Goal: Task Accomplishment & Management: Manage account settings

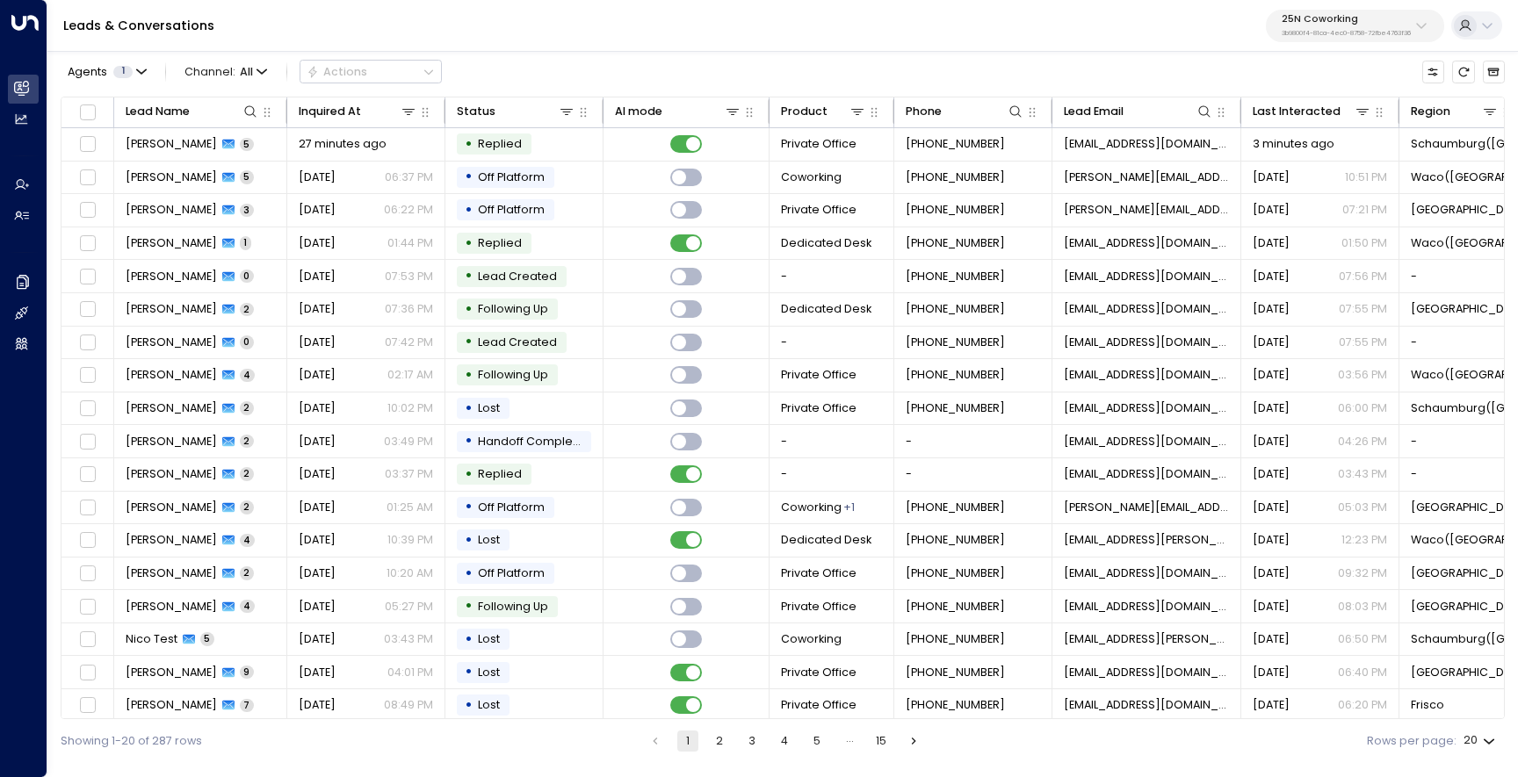
click at [1383, 30] on p "3b9800f4-81ca-4ec0-8758-72fbe4763f36" at bounding box center [1346, 33] width 129 height 7
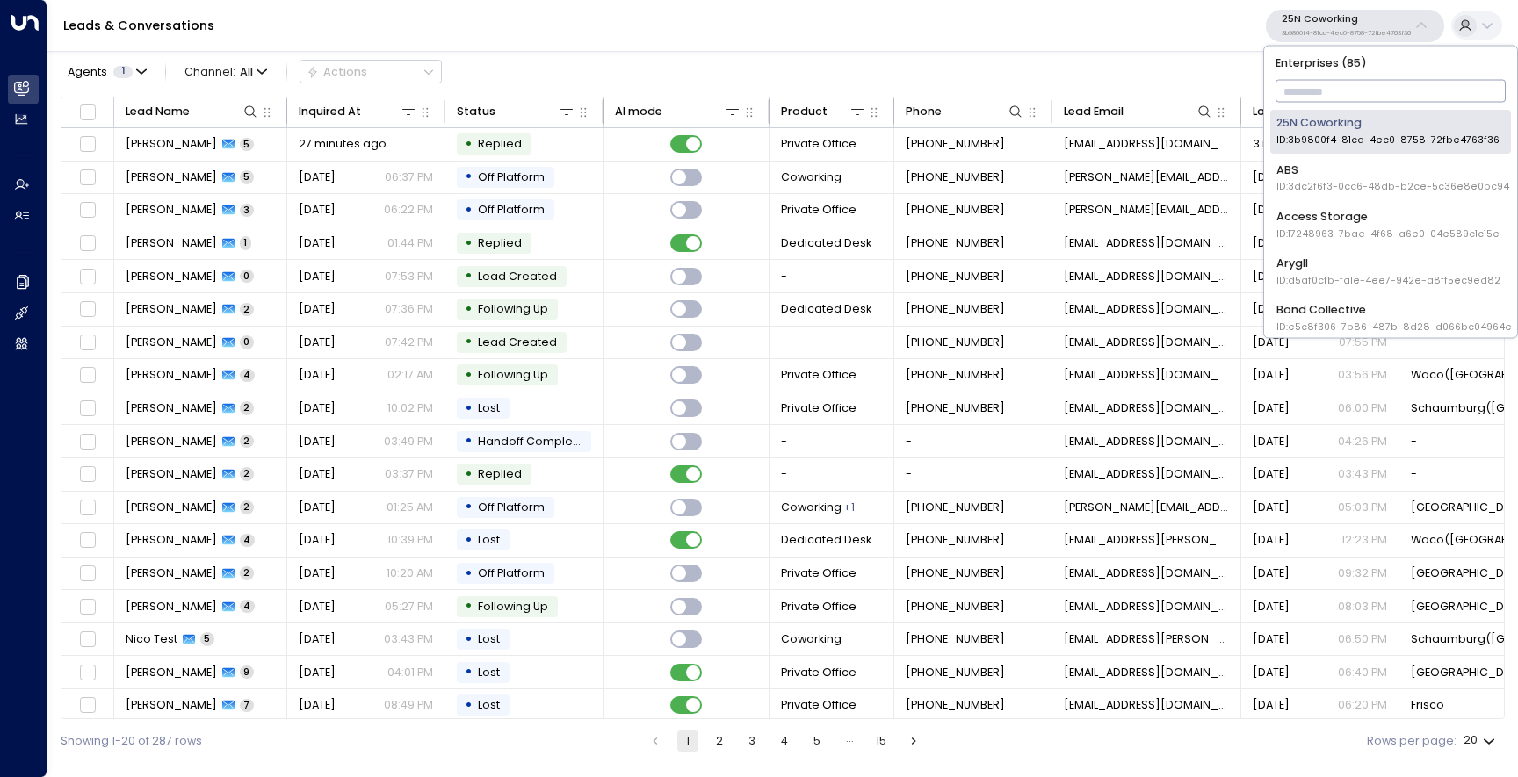
click at [1357, 90] on input "text" at bounding box center [1390, 91] width 231 height 31
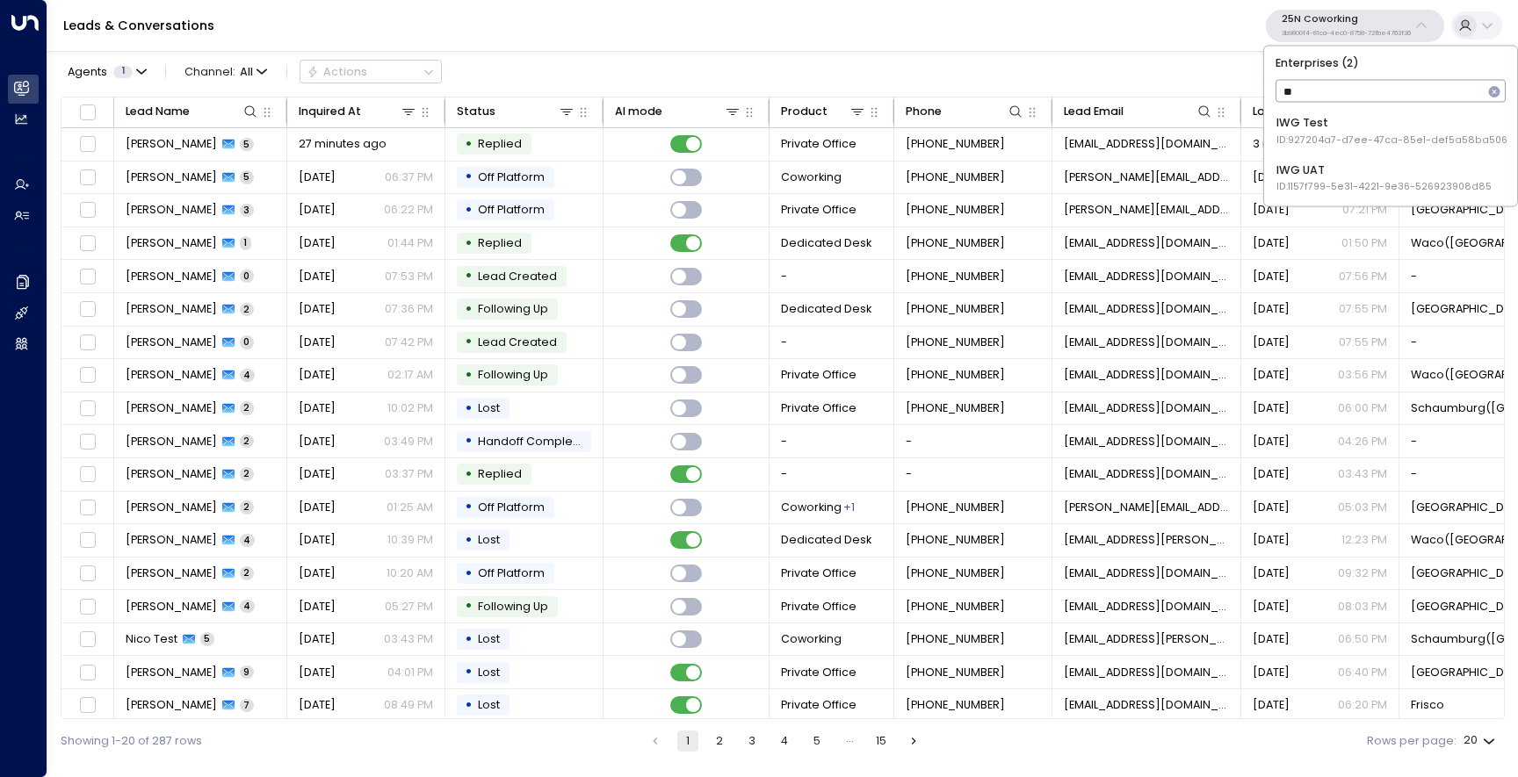
type input "***"
click at [1373, 147] on span "ID: 927204a7-d7ee-47ca-85e1-def5a58ba506" at bounding box center [1391, 141] width 231 height 14
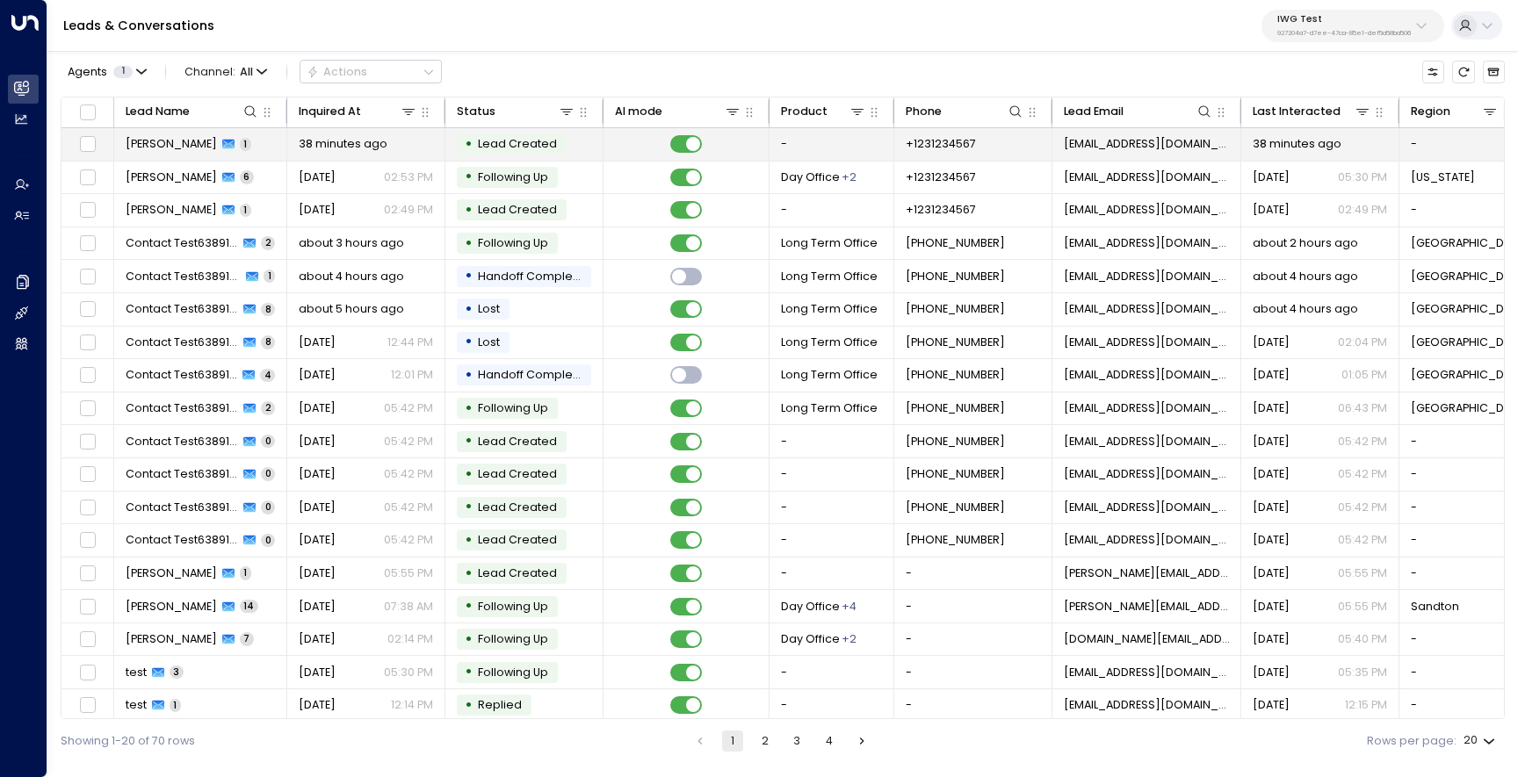
click at [159, 148] on span "[PERSON_NAME]" at bounding box center [171, 144] width 91 height 16
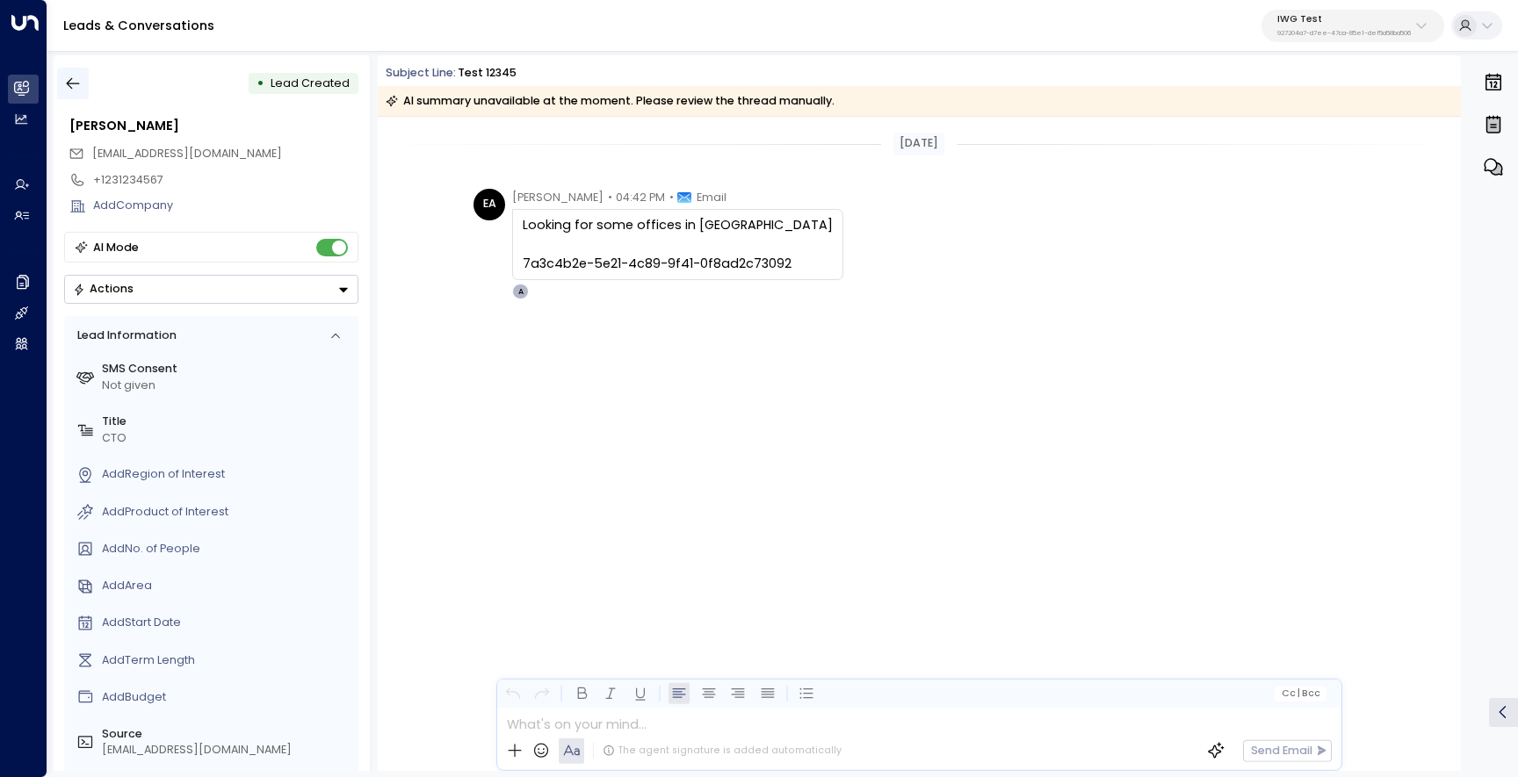
click at [65, 78] on icon "button" at bounding box center [73, 84] width 18 height 18
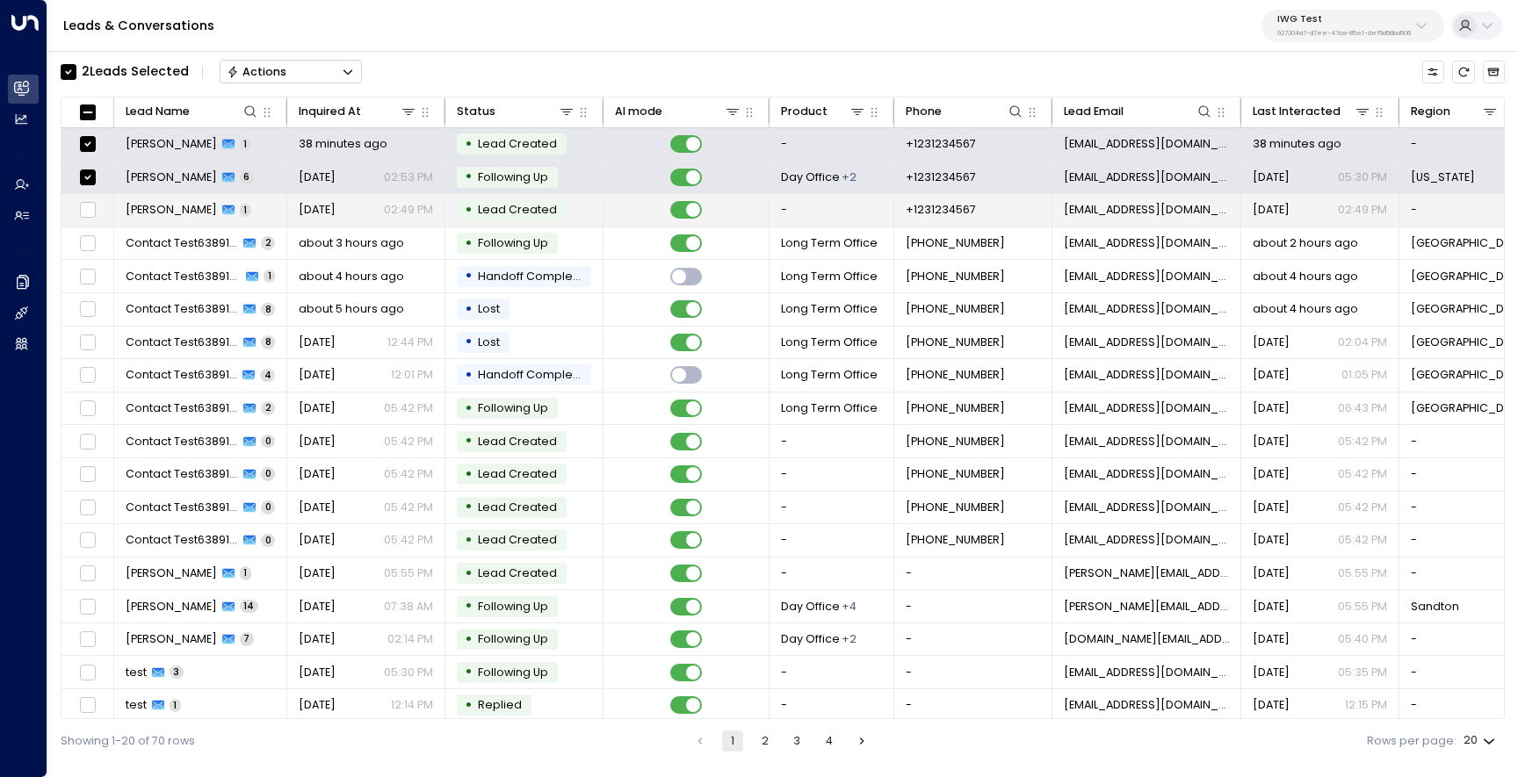
click at [90, 197] on td at bounding box center [87, 210] width 53 height 33
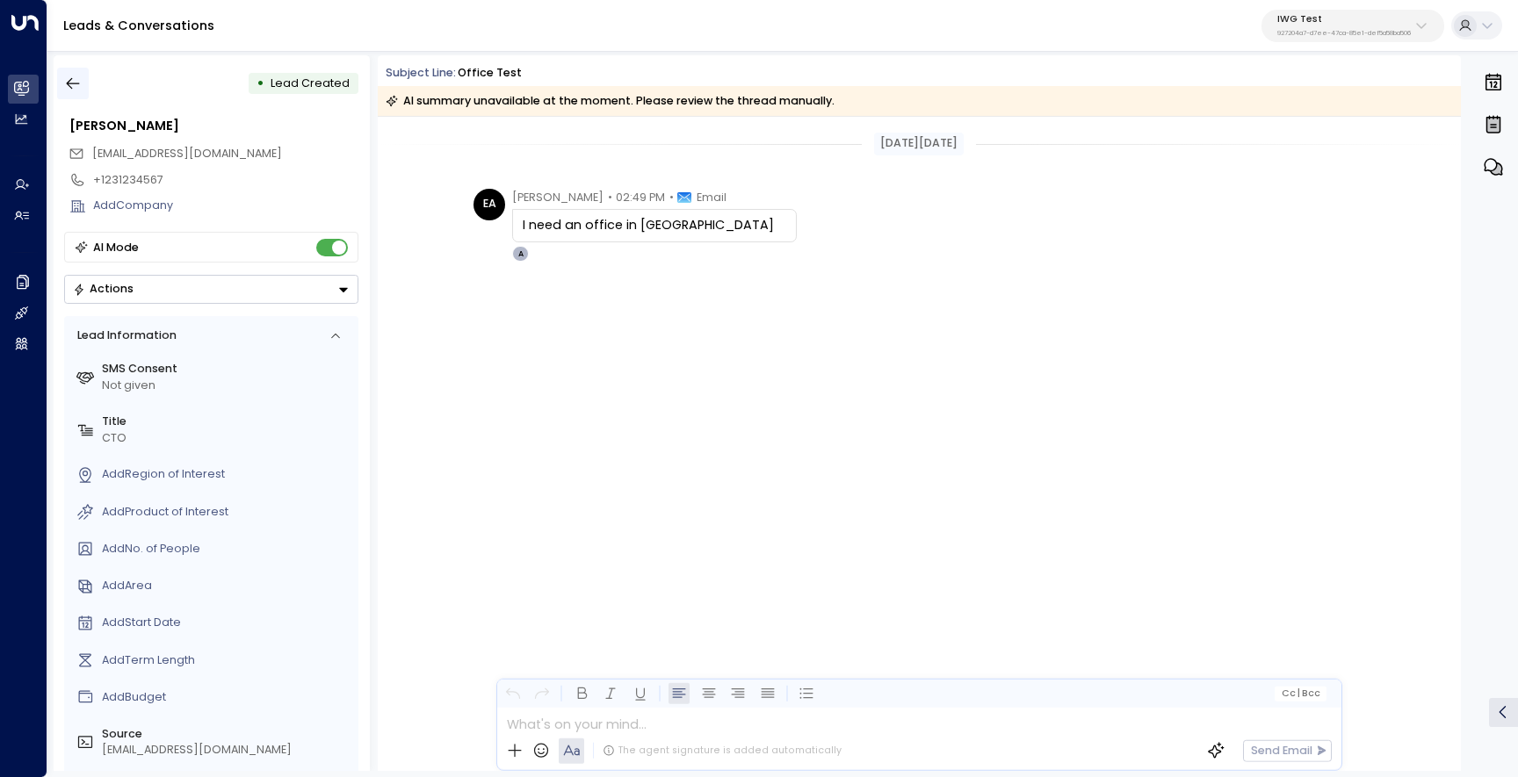
click at [80, 78] on icon "button" at bounding box center [73, 84] width 18 height 18
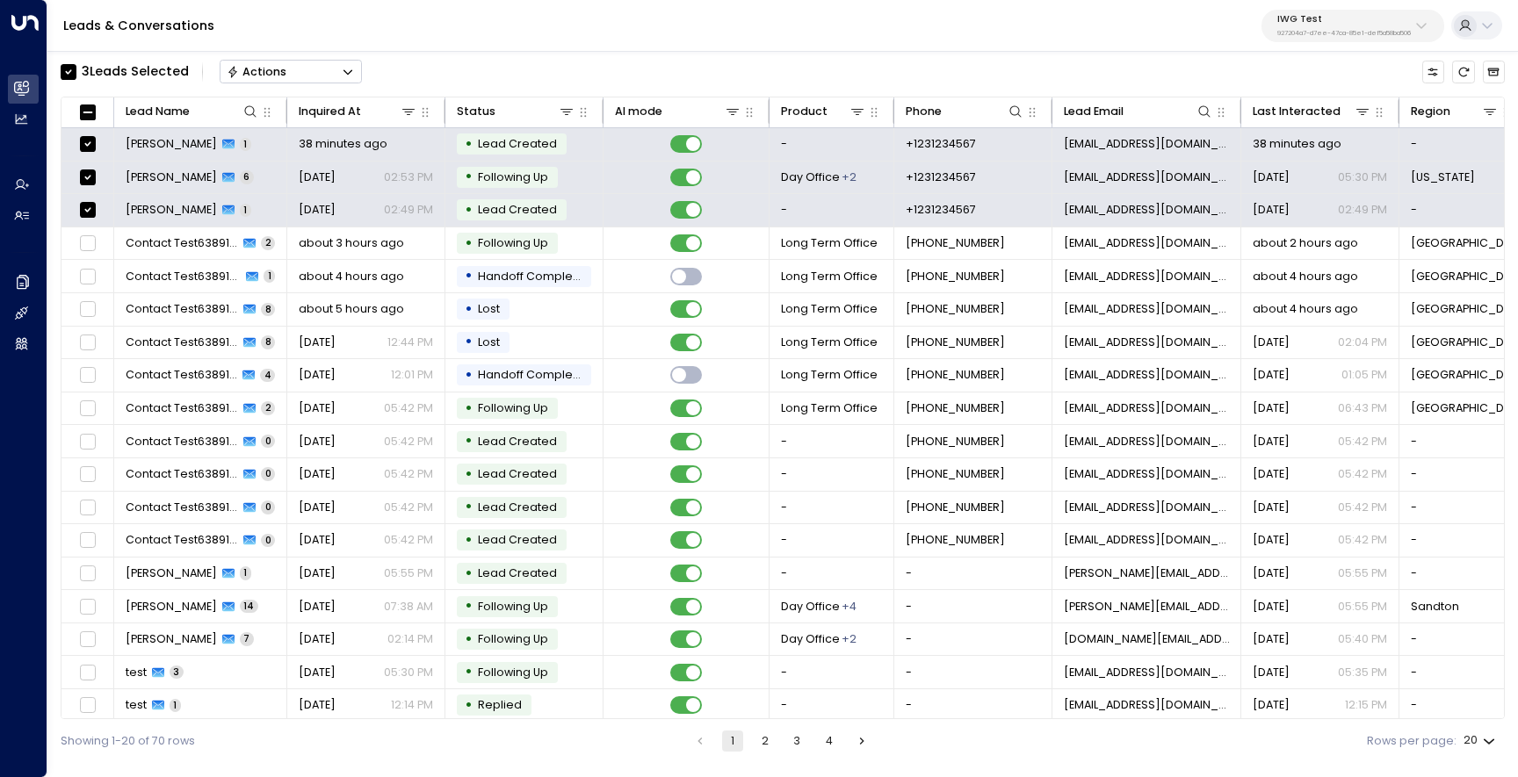
click at [289, 68] on button "Actions" at bounding box center [291, 72] width 142 height 24
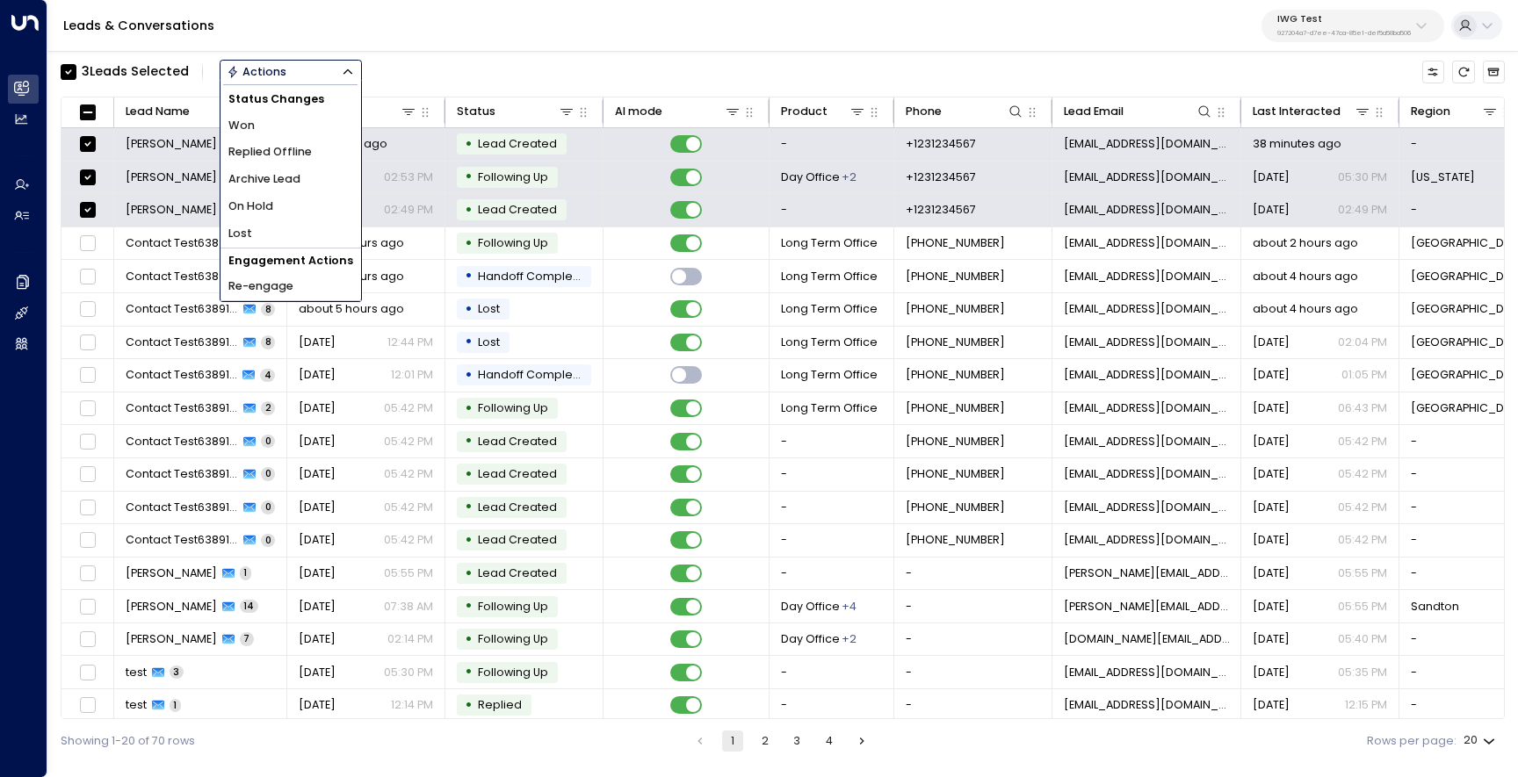
click at [287, 180] on span "Archive Lead" at bounding box center [264, 179] width 72 height 17
